Goal: Find specific page/section: Find specific page/section

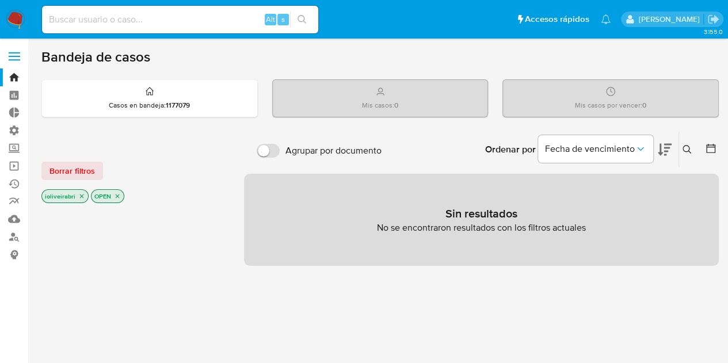
click at [18, 50] on label at bounding box center [14, 56] width 29 height 24
click at [0, 0] on input "checkbox" at bounding box center [0, 0] width 0 height 0
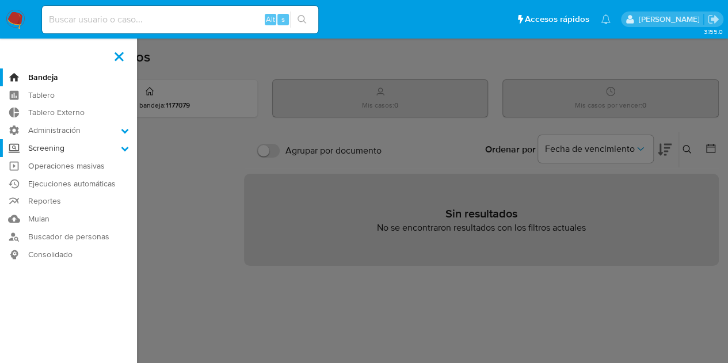
click at [63, 146] on label "Screening" at bounding box center [68, 148] width 137 height 18
click at [0, 0] on input "Screening" at bounding box center [0, 0] width 0 height 0
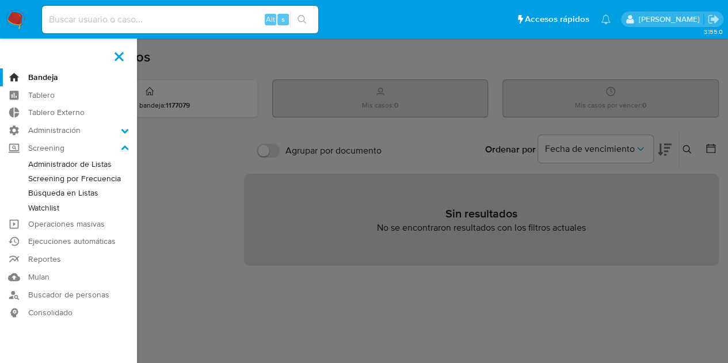
click at [54, 212] on link "Watchlist" at bounding box center [68, 208] width 137 height 14
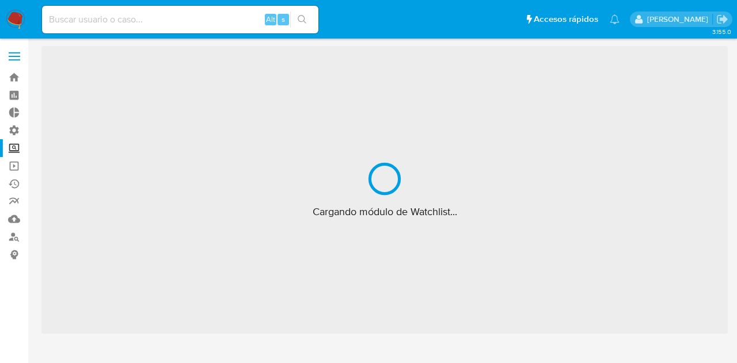
click at [15, 60] on label at bounding box center [14, 56] width 29 height 24
click at [0, 0] on input "checkbox" at bounding box center [0, 0] width 0 height 0
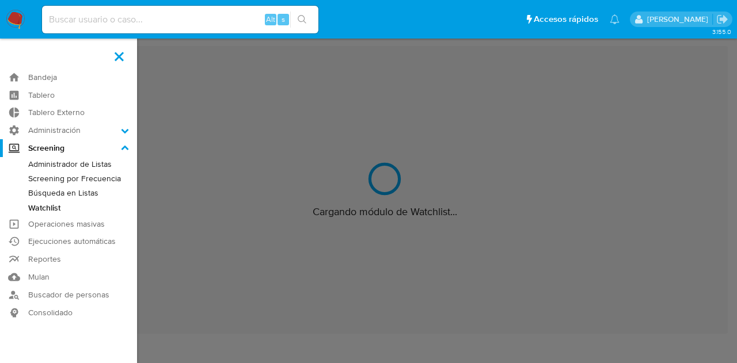
click at [73, 159] on link "Administrador de Listas" at bounding box center [68, 164] width 137 height 14
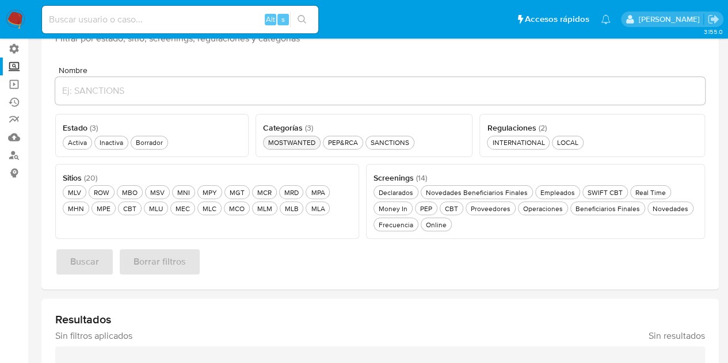
scroll to position [115, 0]
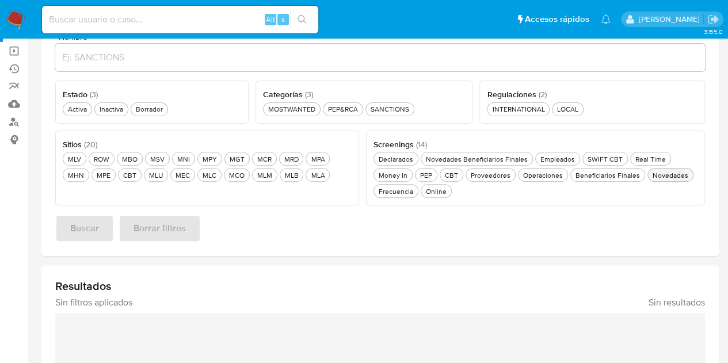
click at [667, 176] on div "Novedades Novedades" at bounding box center [670, 175] width 40 height 10
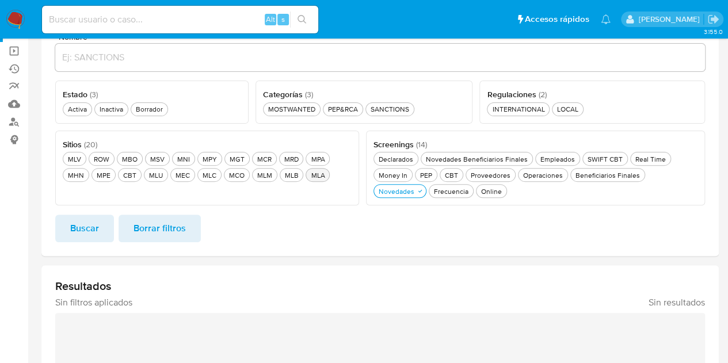
click at [309, 176] on div "MLA MLA" at bounding box center [318, 175] width 18 height 10
click at [303, 97] on span "Categorías ( 3 )" at bounding box center [288, 95] width 50 height 12
click at [309, 105] on div "MOSTWANTED MOSTWANTED" at bounding box center [292, 109] width 52 height 10
drag, startPoint x: 82, startPoint y: 107, endPoint x: 108, endPoint y: 165, distance: 63.1
click at [82, 107] on div "Activa Activa" at bounding box center [78, 109] width 24 height 10
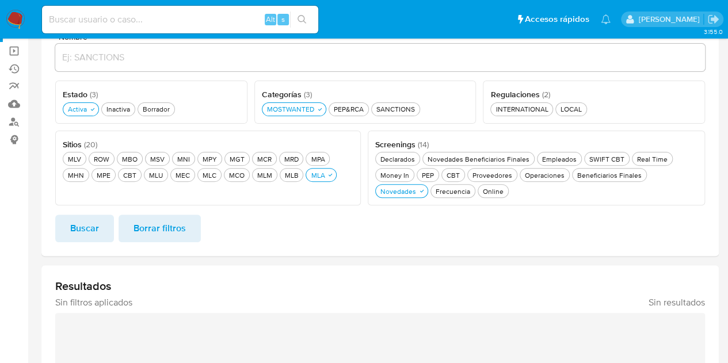
click at [97, 242] on div "Nombre Estado ( 3 ) Este campo es requerido Activa Activa Inactiva Inactiva Bor…" at bounding box center [380, 140] width 678 height 233
click at [101, 235] on button "Buscar" at bounding box center [84, 229] width 59 height 28
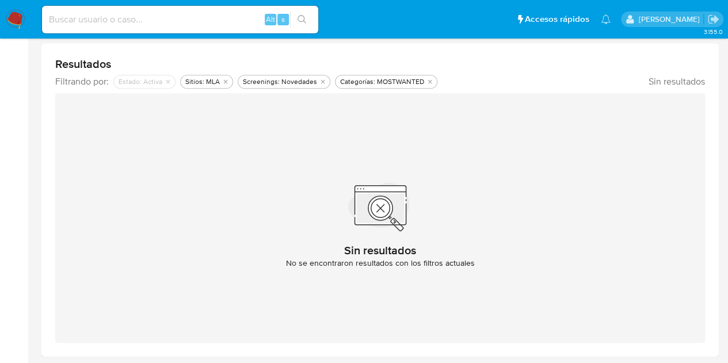
scroll to position [107, 0]
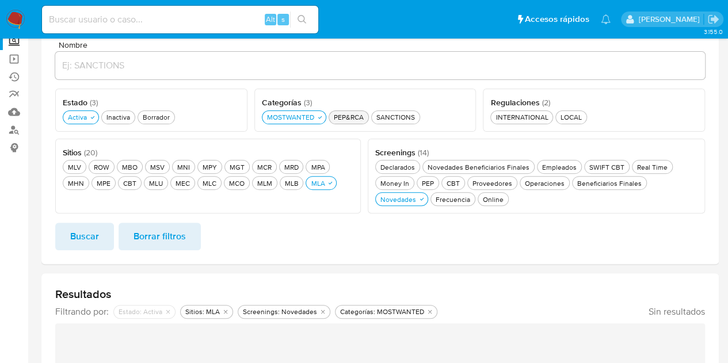
click at [357, 119] on div "PEP&RCA PEP&RCA" at bounding box center [349, 117] width 35 height 10
click at [298, 116] on div "MOSTWANTED MOSTWANTED" at bounding box center [291, 117] width 52 height 10
click at [77, 229] on span "Buscar" at bounding box center [84, 236] width 29 height 25
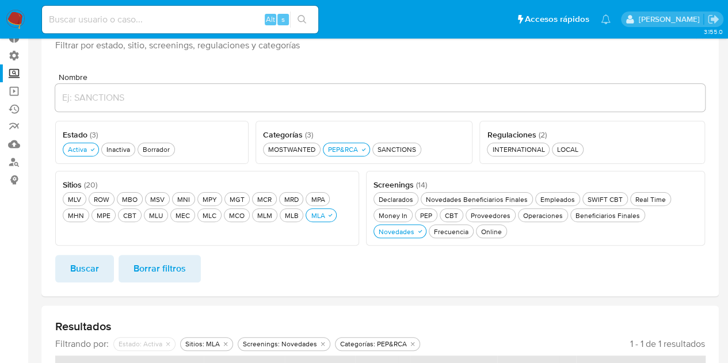
scroll to position [38, 0]
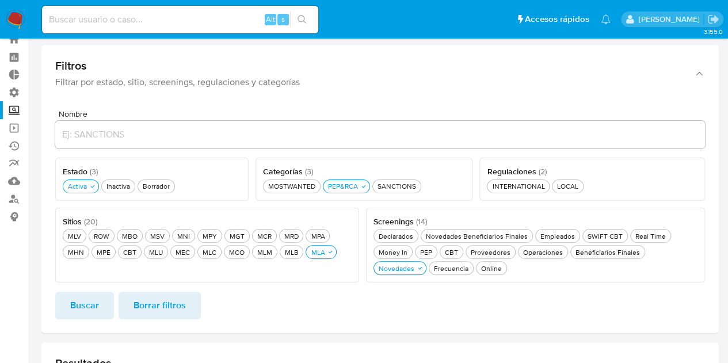
click at [376, 194] on div "Categorías ( 3 ) Este campo es requerido MOSTWANTED MOSTWANTED PEP&RCA PEP&RCA …" at bounding box center [364, 179] width 217 height 43
click at [360, 192] on button "PEP&RCA PEP&RCA" at bounding box center [346, 187] width 47 height 14
click at [383, 185] on div "SANCTIONS SANCTIONS" at bounding box center [389, 186] width 43 height 10
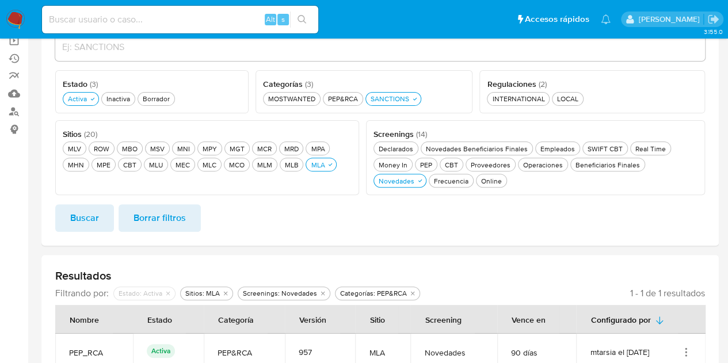
scroll to position [153, 0]
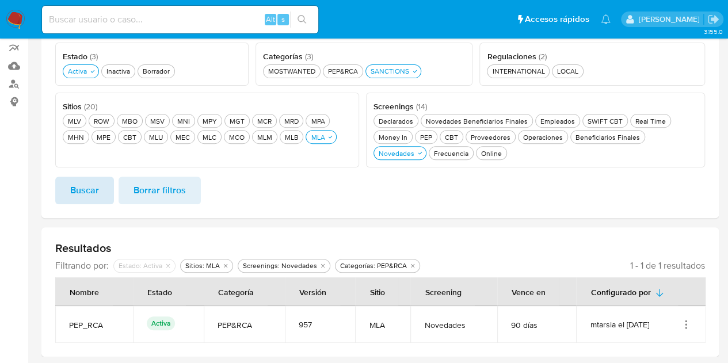
click at [90, 191] on span "Buscar" at bounding box center [84, 190] width 29 height 25
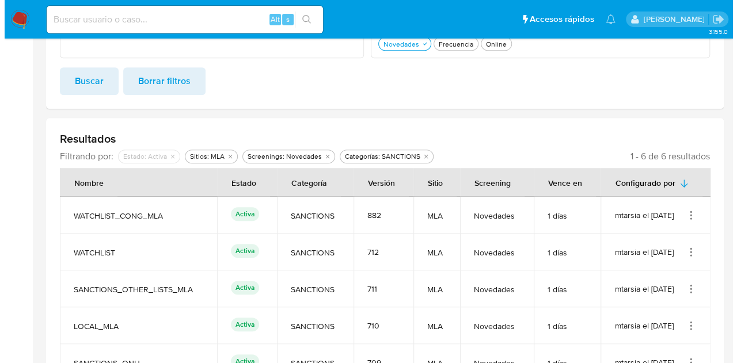
scroll to position [337, 0]
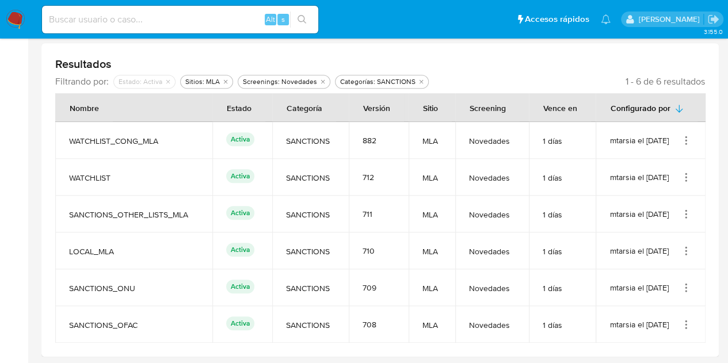
click at [680, 139] on icon "Acciones" at bounding box center [686, 141] width 12 height 12
click at [660, 163] on button "Ver detalles" at bounding box center [640, 167] width 104 height 31
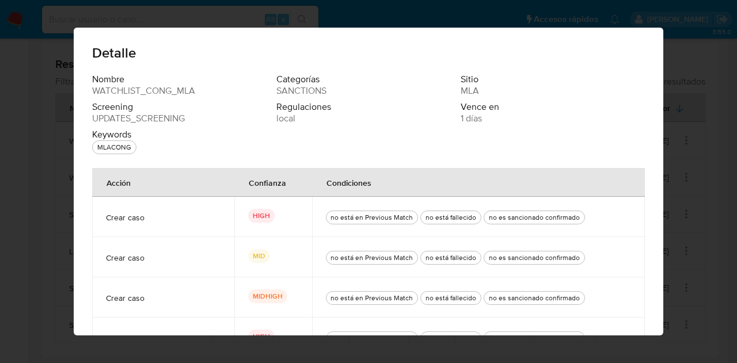
drag, startPoint x: 94, startPoint y: 142, endPoint x: 133, endPoint y: 157, distance: 41.4
click at [133, 157] on div "Nombre WATCHLIST_CONG_MLA Categorías SANCTIONS Sitio MLA Screening UPDATES_SCRE…" at bounding box center [368, 116] width 553 height 85
drag, startPoint x: 90, startPoint y: 139, endPoint x: 136, endPoint y: 144, distance: 45.8
click at [150, 148] on div "Keywords MLACONG" at bounding box center [184, 141] width 184 height 25
click at [116, 119] on span "UPDATES_SCREENING" at bounding box center [138, 119] width 93 height 12
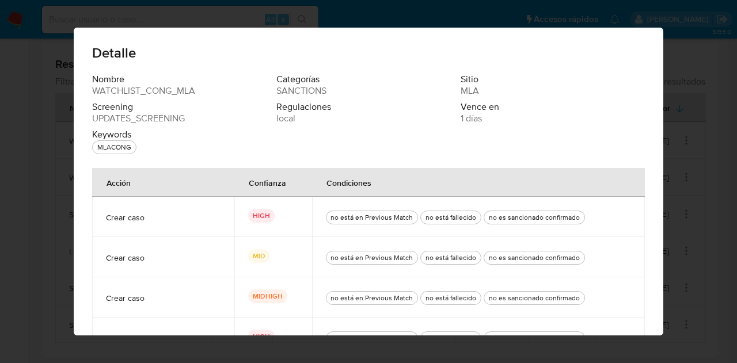
click at [683, 66] on div "Detalle Nombre WATCHLIST_CONG_MLA Categorías SANCTIONS Sitio MLA Screening UPDA…" at bounding box center [368, 181] width 737 height 363
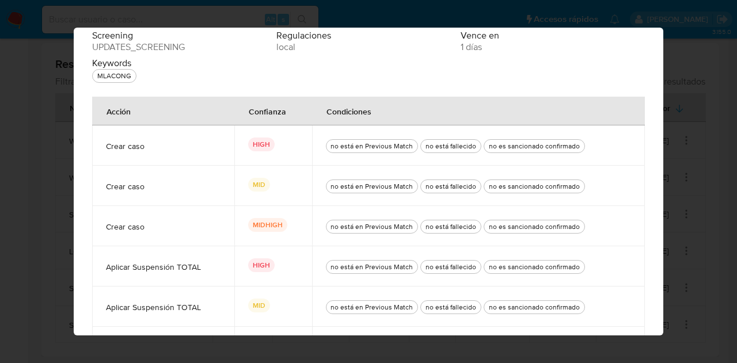
scroll to position [139, 0]
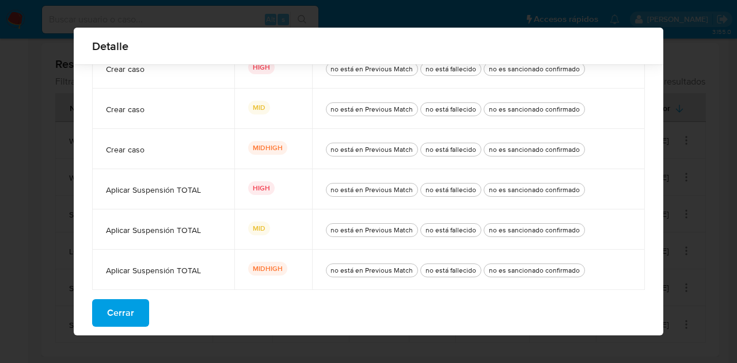
click at [129, 297] on div "Nombre WATCHLIST_CONG_MLA Categorías SANCTIONS Sitio MLA Screening UPDATES_SCRE…" at bounding box center [368, 130] width 589 height 411
click at [125, 303] on span "Cerrar" at bounding box center [120, 312] width 27 height 25
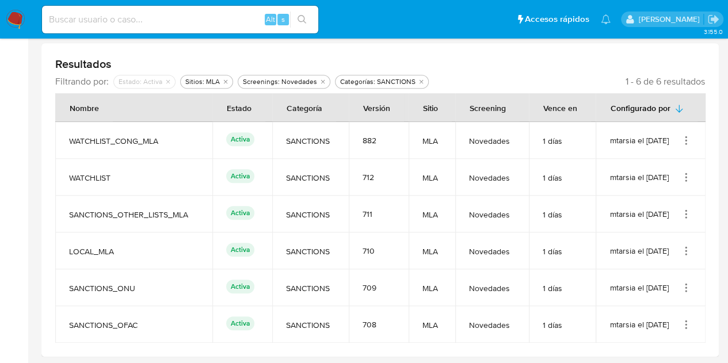
drag, startPoint x: 694, startPoint y: 172, endPoint x: 687, endPoint y: 176, distance: 8.2
click at [692, 172] on td "mtarsia el 04/06/2024" at bounding box center [651, 177] width 110 height 37
click at [687, 176] on icon "Acciones" at bounding box center [686, 178] width 12 height 12
click at [660, 199] on button "Ver detalles" at bounding box center [640, 204] width 104 height 31
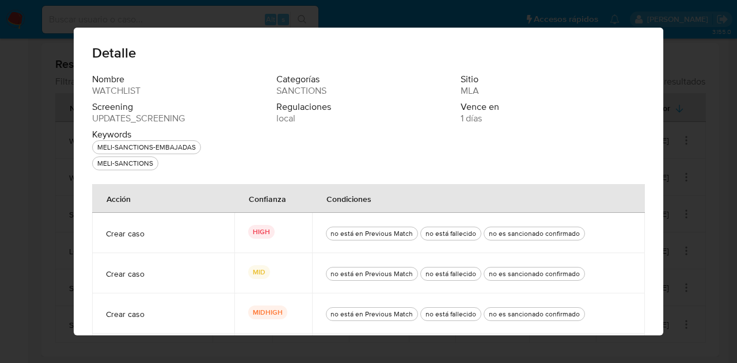
click at [54, 171] on div "Detalle Nombre WATCHLIST Categorías SANCTIONS Sitio MLA Screening UPDATES_SCREE…" at bounding box center [368, 181] width 737 height 363
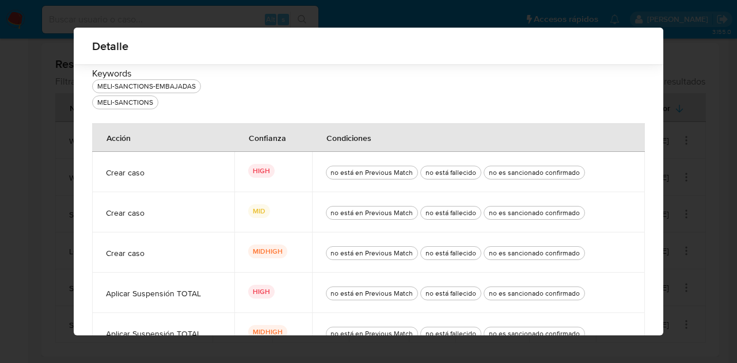
scroll to position [115, 0]
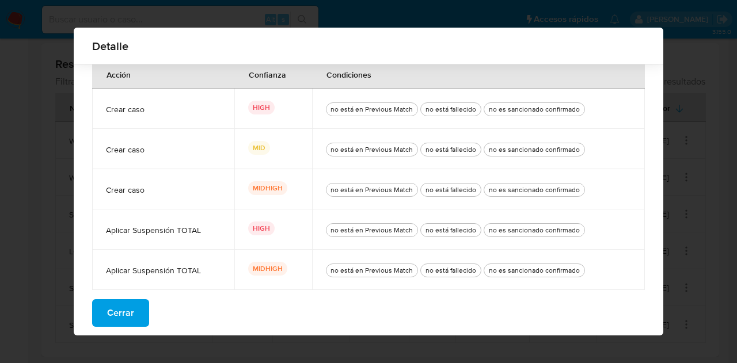
click at [101, 310] on button "Cerrar" at bounding box center [120, 313] width 57 height 28
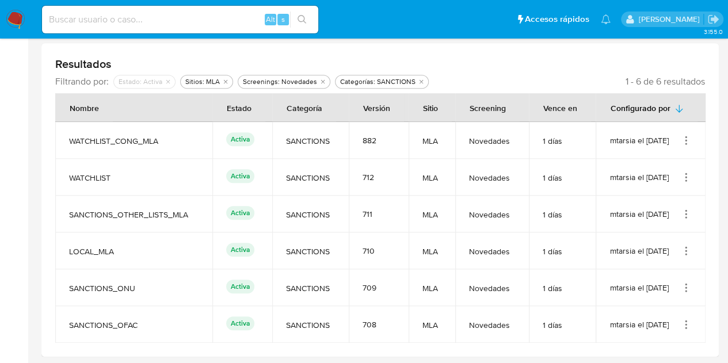
click at [684, 216] on icon "Acciones" at bounding box center [686, 214] width 12 height 12
click at [652, 229] on button "Ver detalles" at bounding box center [640, 241] width 104 height 31
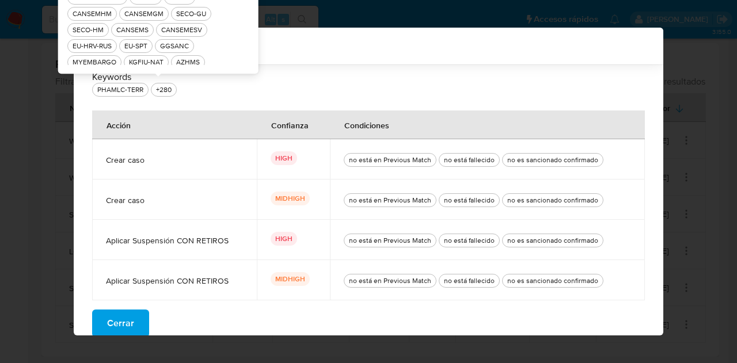
scroll to position [1285, 0]
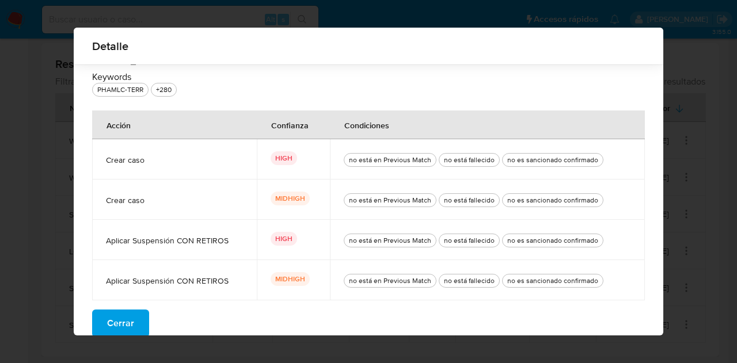
click at [119, 315] on span "Cerrar" at bounding box center [120, 323] width 27 height 25
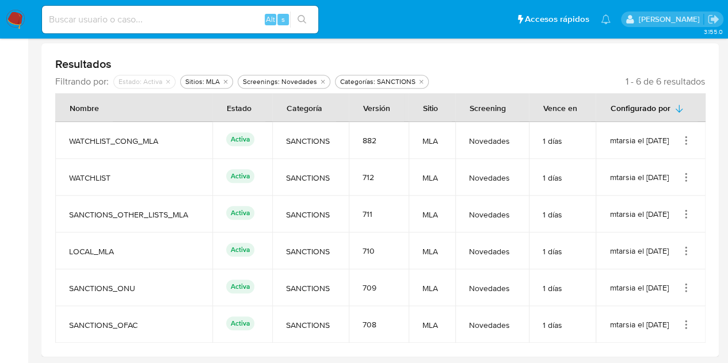
click at [682, 254] on icon "Acciones" at bounding box center [686, 251] width 12 height 12
click at [668, 267] on button "Ver detalles" at bounding box center [640, 277] width 104 height 31
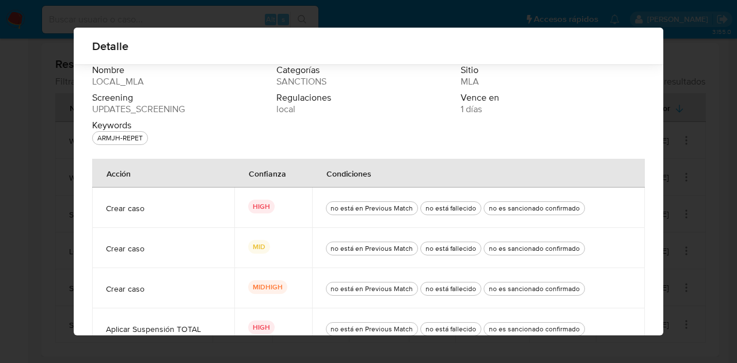
scroll to position [139, 0]
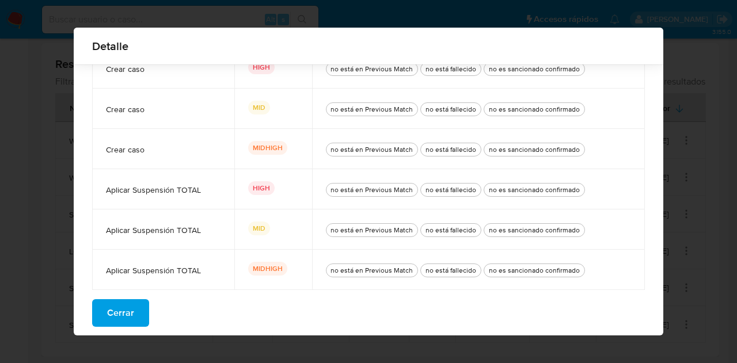
click at [122, 307] on span "Cerrar" at bounding box center [120, 312] width 27 height 25
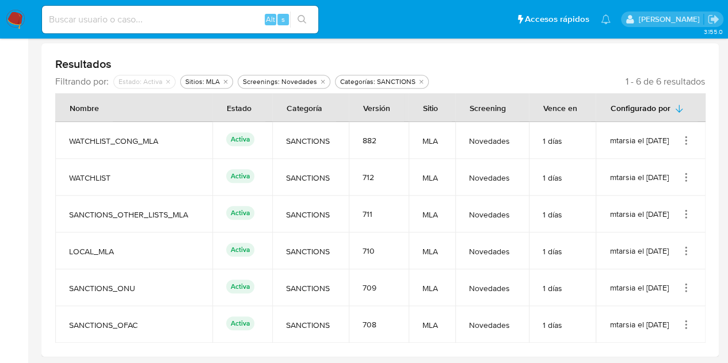
click at [685, 283] on icon "Acciones" at bounding box center [686, 288] width 12 height 12
click at [633, 237] on button "Ver detalles" at bounding box center [640, 230] width 104 height 31
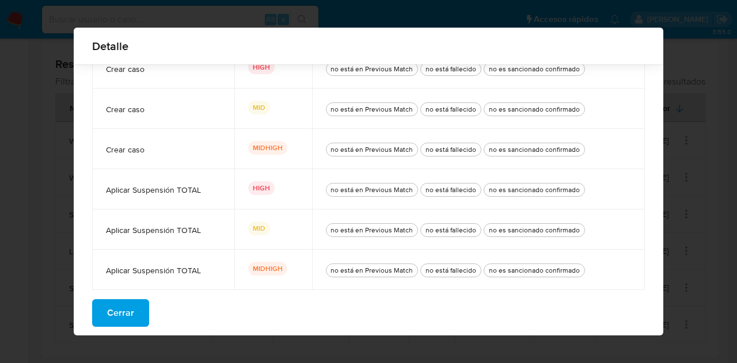
click at [134, 303] on button "Cerrar" at bounding box center [120, 313] width 57 height 28
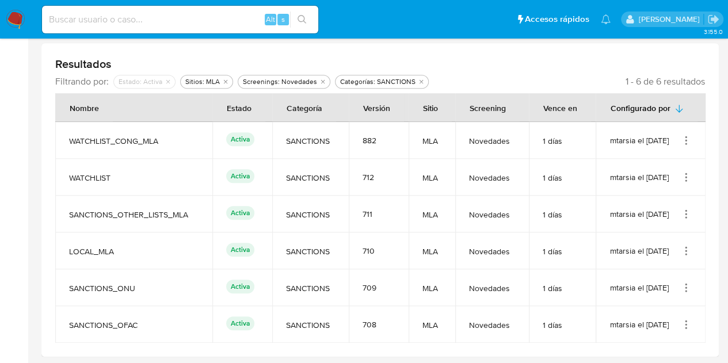
click at [684, 323] on icon "Acciones" at bounding box center [686, 325] width 12 height 12
click at [662, 269] on button "Ver detalles" at bounding box center [640, 267] width 104 height 31
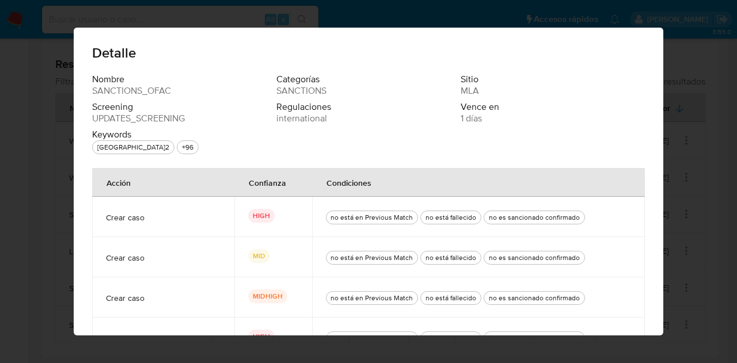
click at [56, 209] on div "Detalle Nombre SANCTIONS_OFAC Categorías SANCTIONS Sitio MLA Screening UPDATES_…" at bounding box center [368, 181] width 737 height 363
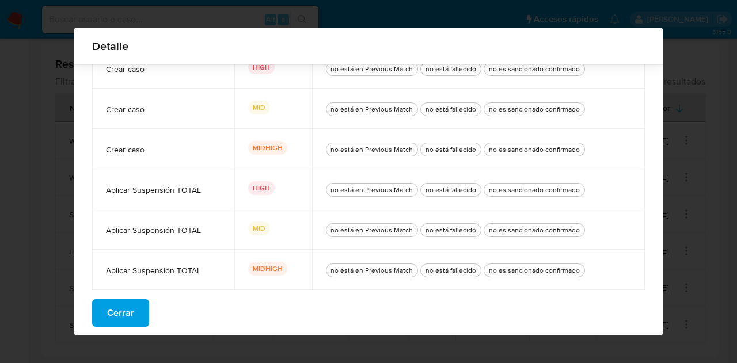
click at [129, 308] on button "Cerrar" at bounding box center [120, 313] width 57 height 28
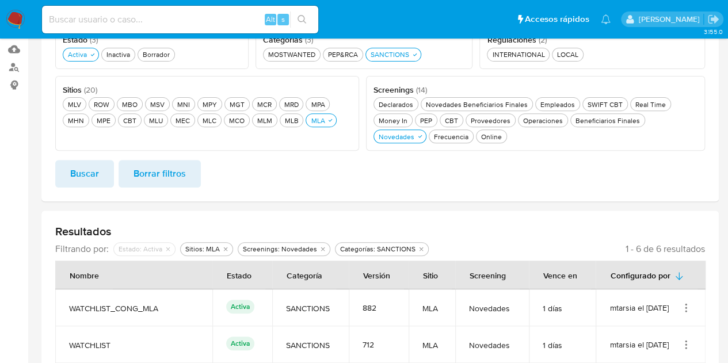
scroll to position [230, 0]
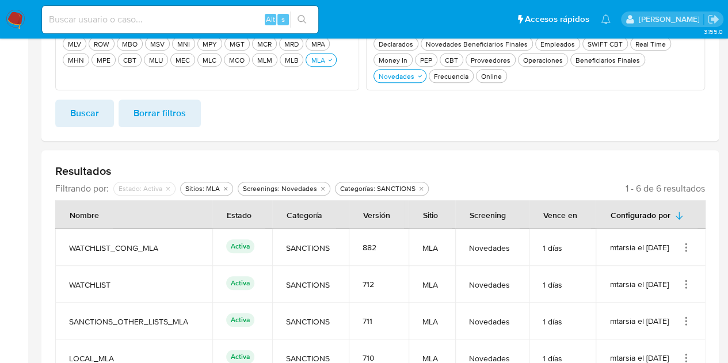
click at [418, 185] on icon "Eliminar filtro de undefined Categorías: SANCTIONS" at bounding box center [421, 188] width 7 height 7
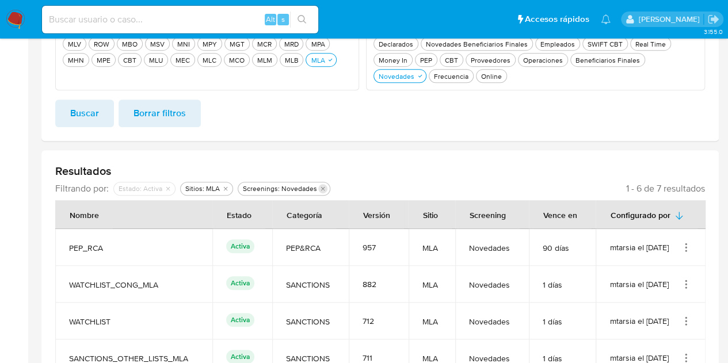
click at [321, 188] on icon "Eliminar filtro de undefined Screenings: Novedades" at bounding box center [323, 189] width 4 height 4
click at [215, 186] on div "Sitios: MLA" at bounding box center [202, 188] width 39 height 9
click at [224, 188] on icon "Eliminar filtro de undefined Sitios: MLA" at bounding box center [225, 188] width 7 height 7
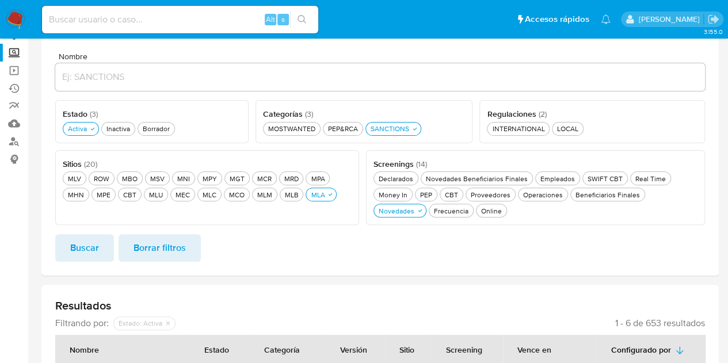
scroll to position [95, 0]
click at [309, 197] on div "MLA MLA" at bounding box center [318, 196] width 18 height 10
click at [282, 195] on div "MLB MLB" at bounding box center [291, 196] width 18 height 10
click at [94, 247] on span "Buscar" at bounding box center [84, 248] width 29 height 25
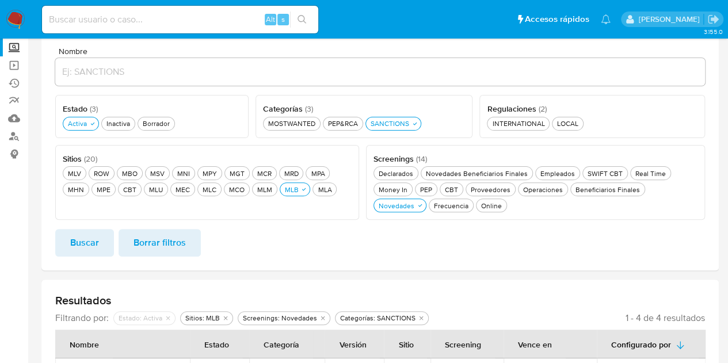
scroll to position [0, 0]
